Goal: Task Accomplishment & Management: Manage account settings

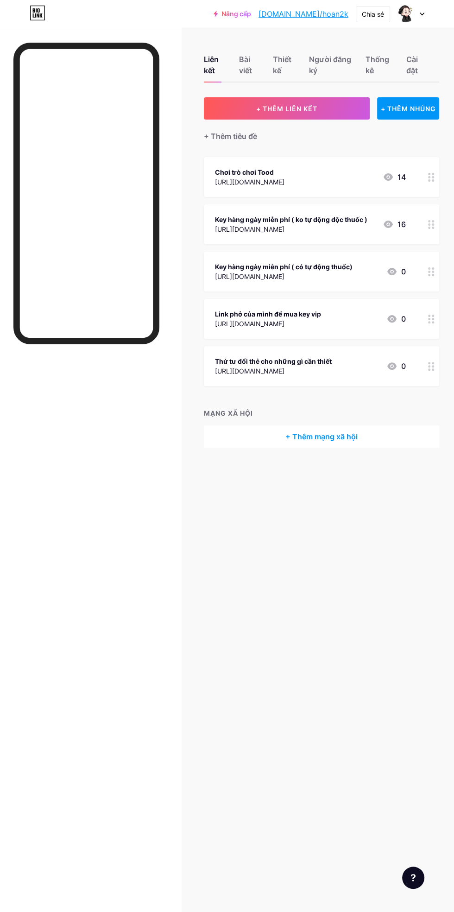
click at [330, 263] on font "Key hàng ngày miễn phí ( có tự động thuốc)" at bounding box center [284, 267] width 138 height 8
click at [407, 265] on div "Key hàng ngày miễn phí ( có tự động thuốc) https://hmgteam.net/GETKEY/index.php…" at bounding box center [322, 272] width 236 height 40
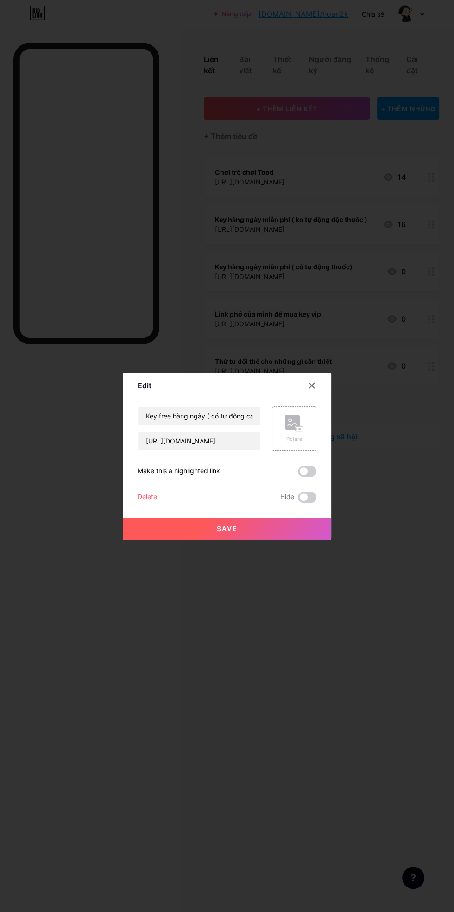
click at [427, 269] on div at bounding box center [227, 456] width 454 height 912
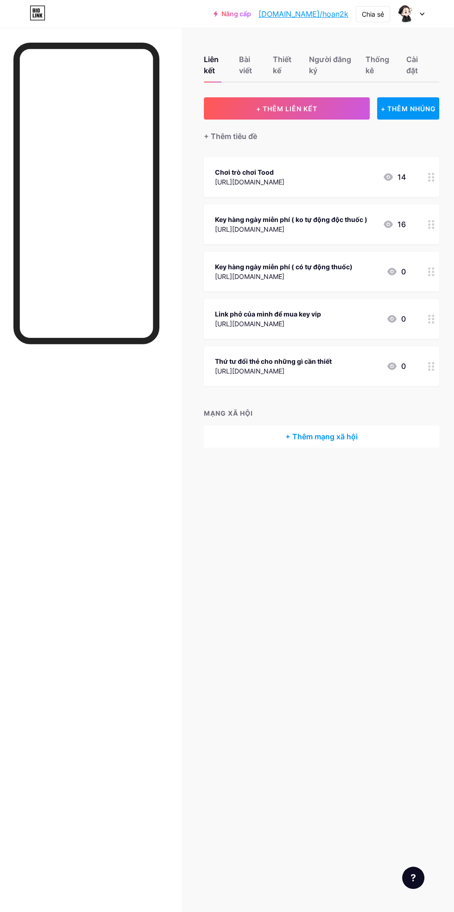
click at [353, 267] on div "Key hàng ngày miễn phí ( có tự động thuốc)" at bounding box center [284, 267] width 138 height 10
click at [319, 265] on font "Key hàng ngày miễn phí ( có tự động thuốc)" at bounding box center [284, 267] width 138 height 8
click at [227, 665] on div at bounding box center [227, 456] width 454 height 912
click at [277, 266] on font "Key hàng ngày miễn phí ( có tự động thuốc)" at bounding box center [284, 267] width 138 height 8
click at [150, 501] on font "Xóa bỏ" at bounding box center [148, 497] width 21 height 8
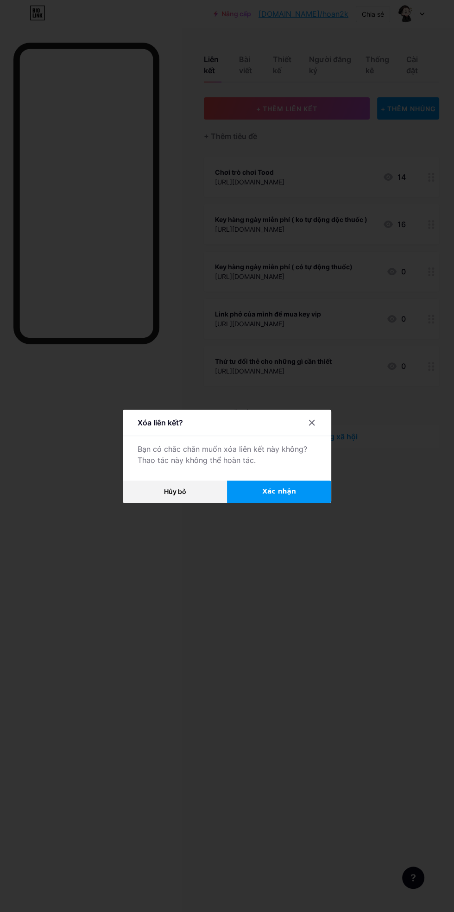
click at [275, 550] on div at bounding box center [227, 456] width 454 height 912
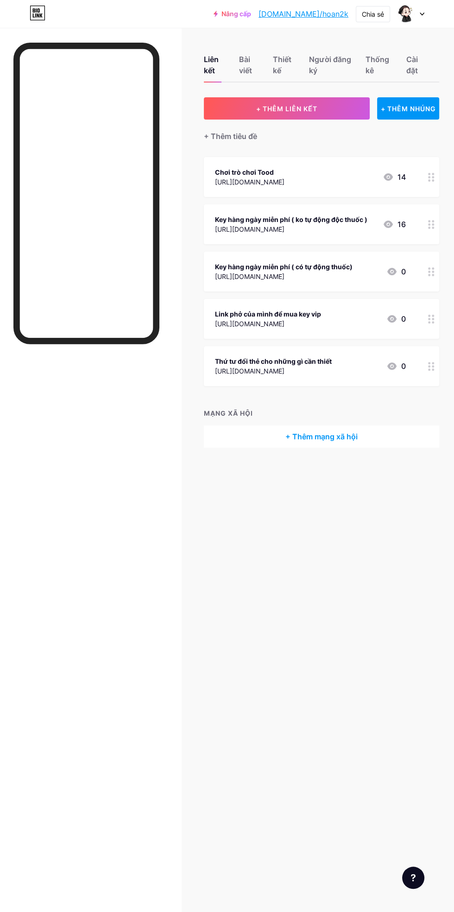
click at [273, 529] on div "Liên kết Bài viết Thiết kế Người đăng ký Thống kê Cài đặt + THÊM LIÊN KẾT + THÊ…" at bounding box center [227, 456] width 454 height 912
click at [285, 273] on font "[URL][DOMAIN_NAME]" at bounding box center [250, 277] width 70 height 8
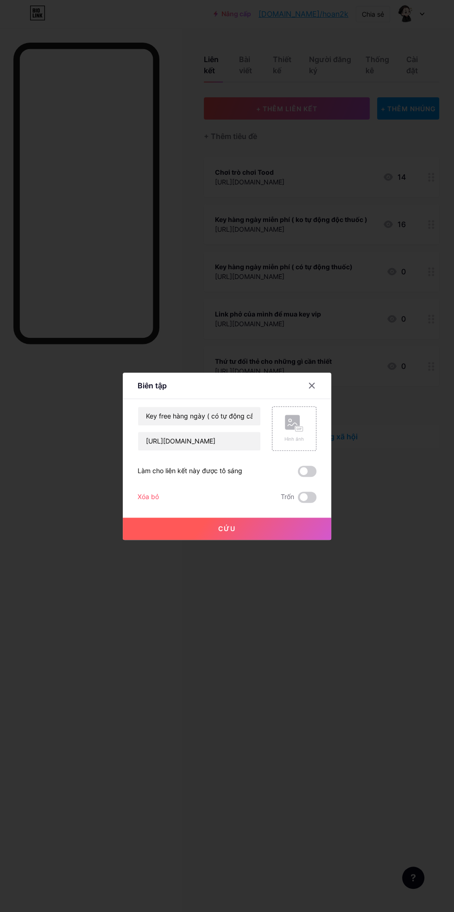
click at [148, 501] on font "Xóa bỏ" at bounding box center [148, 497] width 21 height 8
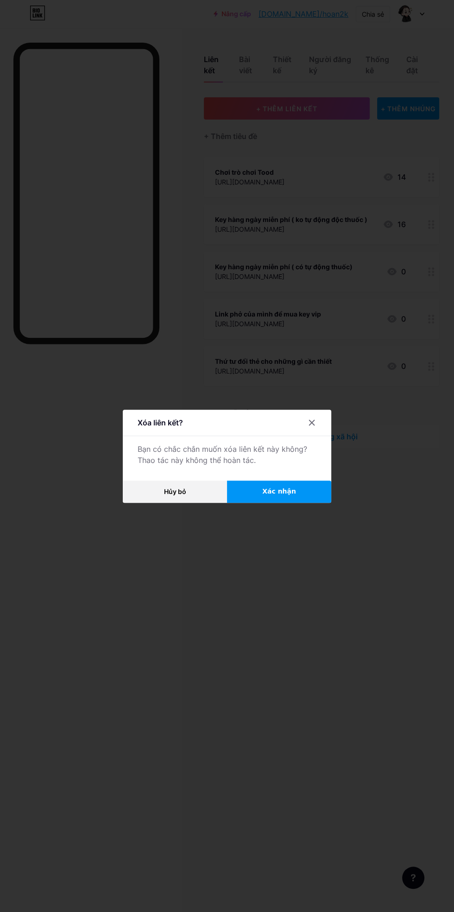
click at [269, 495] on font "Xác nhận" at bounding box center [279, 491] width 34 height 7
